Goal: Check status: Check status

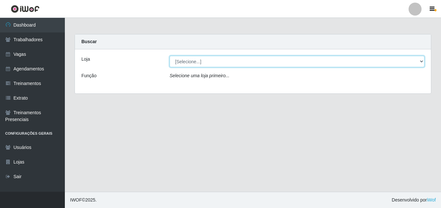
click at [209, 58] on select "[Selecione...] Chinatown Sushimi - [GEOGRAPHIC_DATA]" at bounding box center [297, 61] width 255 height 11
select select "357"
click at [170, 56] on select "[Selecione...] Chinatown Sushimi - [GEOGRAPHIC_DATA]" at bounding box center [297, 61] width 255 height 11
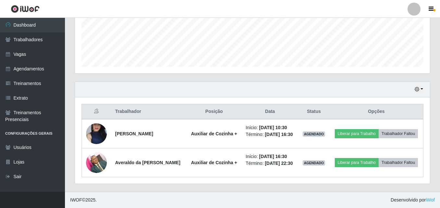
scroll to position [135, 355]
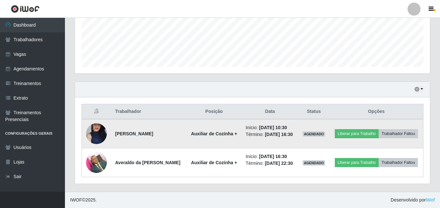
click at [94, 131] on img at bounding box center [96, 134] width 21 height 46
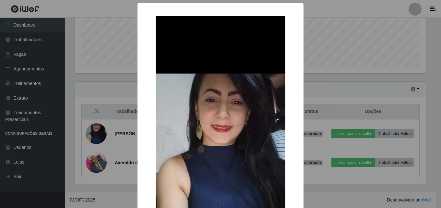
click at [81, 129] on div "× OK Cancel" at bounding box center [220, 104] width 441 height 208
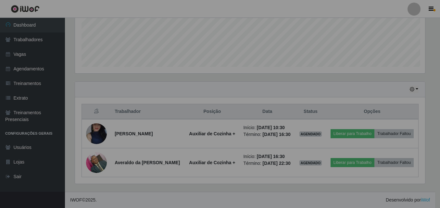
scroll to position [135, 355]
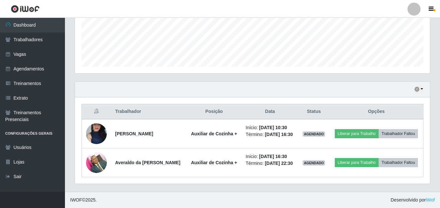
click at [419, 82] on div "Hoje 1 dia 3 dias 1 Semana Não encerrados" at bounding box center [252, 90] width 355 height 16
click at [420, 86] on button "button" at bounding box center [418, 89] width 9 height 7
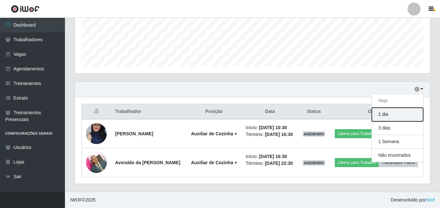
click at [393, 108] on button "1 dia" at bounding box center [397, 115] width 51 height 14
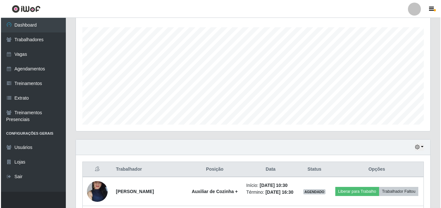
scroll to position [209, 0]
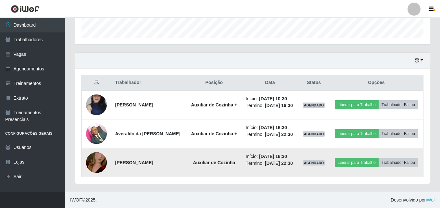
click at [89, 156] on img at bounding box center [96, 162] width 21 height 37
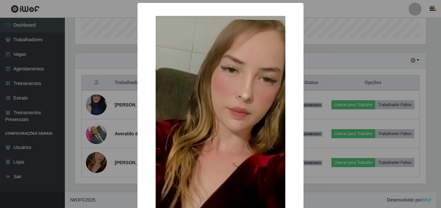
click at [76, 120] on div "× OK Cancel" at bounding box center [220, 104] width 441 height 208
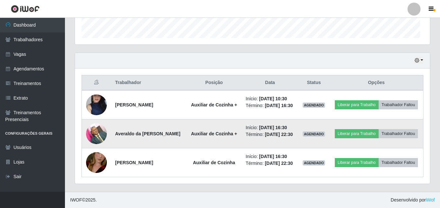
scroll to position [135, 355]
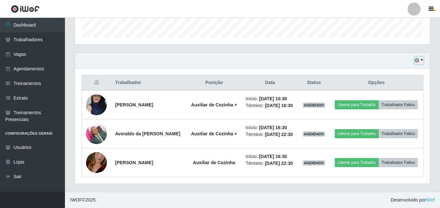
click at [414, 58] on icon "button" at bounding box center [416, 60] width 5 height 5
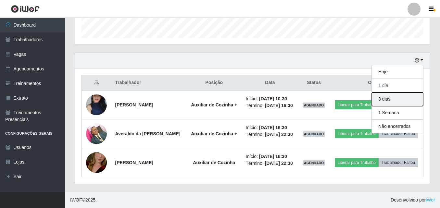
click at [384, 92] on button "3 dias" at bounding box center [397, 99] width 51 height 14
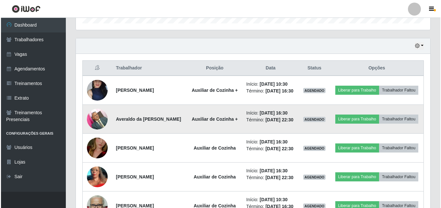
scroll to position [310, 0]
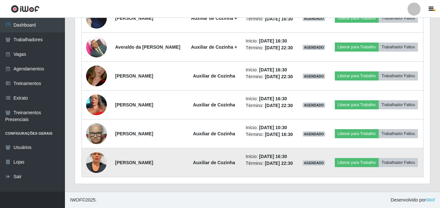
click at [95, 152] on img at bounding box center [96, 162] width 21 height 37
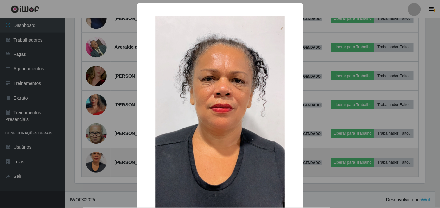
scroll to position [135, 351]
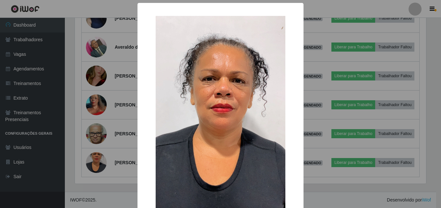
click at [73, 129] on div "× OK Cancel" at bounding box center [220, 104] width 441 height 208
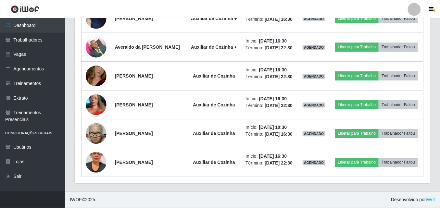
scroll to position [135, 355]
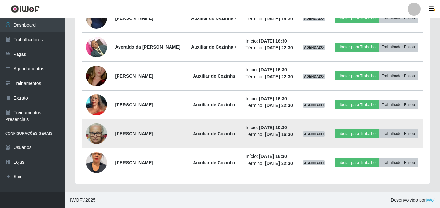
click at [98, 125] on img at bounding box center [96, 134] width 21 height 28
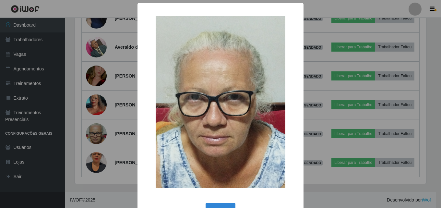
click at [83, 129] on div "× OK Cancel" at bounding box center [220, 104] width 441 height 208
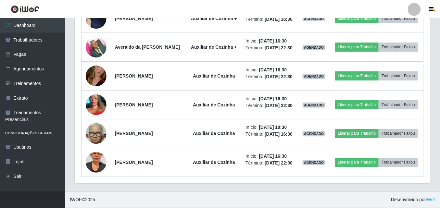
scroll to position [135, 355]
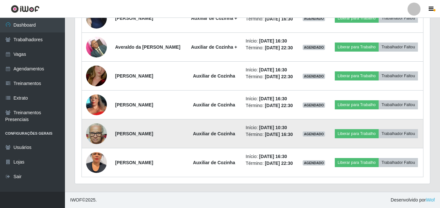
click at [99, 122] on img at bounding box center [96, 134] width 21 height 28
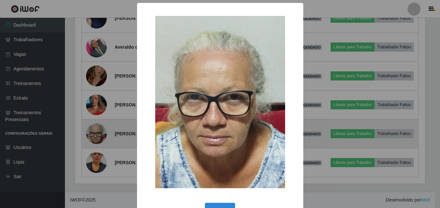
scroll to position [135, 351]
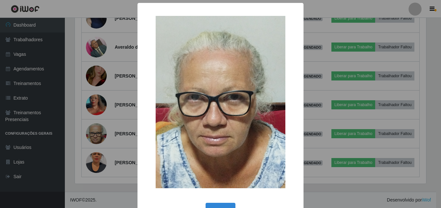
click at [83, 112] on div "× OK Cancel" at bounding box center [220, 104] width 441 height 208
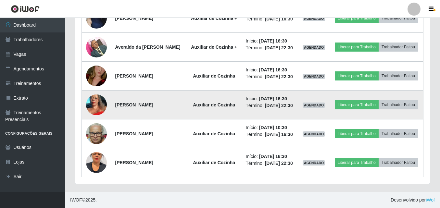
scroll to position [180, 0]
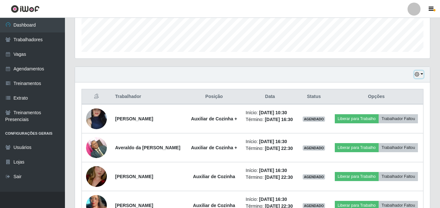
click at [416, 78] on button "button" at bounding box center [418, 74] width 9 height 7
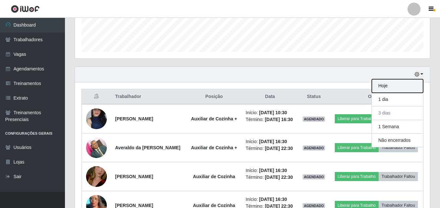
click at [399, 91] on button "Hoje" at bounding box center [397, 86] width 51 height 14
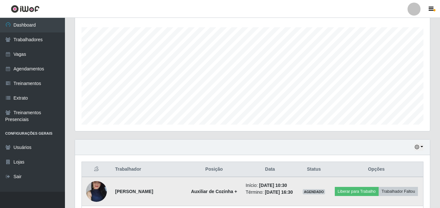
scroll to position [175, 0]
